Goal: Task Accomplishment & Management: Manage account settings

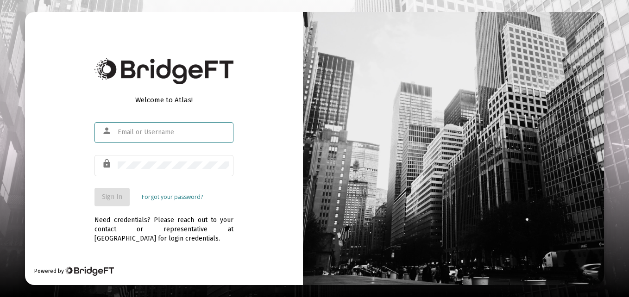
type input "[EMAIL_ADDRESS][PERSON_NAME][DOMAIN_NAME]"
click at [110, 197] on span "Sign In" at bounding box center [112, 197] width 20 height 8
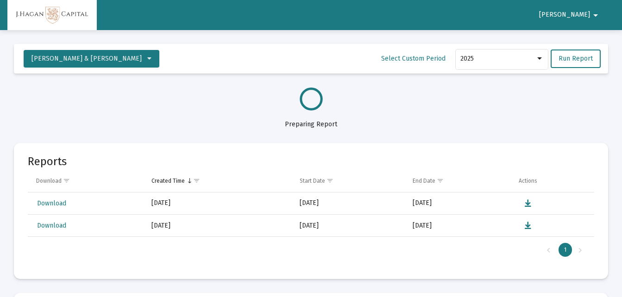
select select "View all"
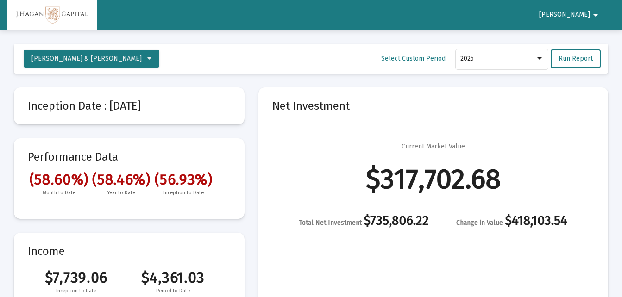
click at [110, 197] on span "Year to Date" at bounding box center [121, 193] width 63 height 9
click at [595, 15] on mat-icon "arrow_drop_down" at bounding box center [595, 15] width 11 height 19
click at [600, 38] on button "Logout" at bounding box center [594, 39] width 52 height 22
